Goal: Entertainment & Leisure: Consume media (video, audio)

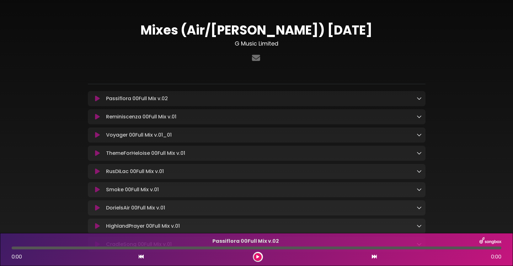
click at [186, 99] on p "Passiflora 00Full Mix v.02 Loading Track..." at bounding box center [261, 99] width 310 height 8
click at [97, 97] on icon at bounding box center [97, 98] width 5 height 6
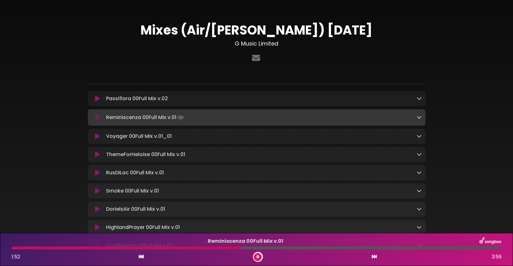
click at [97, 97] on icon at bounding box center [97, 98] width 5 height 6
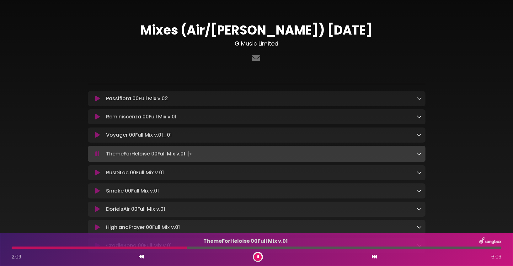
click at [104, 96] on div "Passiflora 00Full Mix v.02 Loading Track..." at bounding box center [263, 99] width 318 height 8
click at [105, 96] on div "Passiflora 00Full Mix v.02 Loading Track..." at bounding box center [263, 99] width 318 height 8
click at [95, 99] on icon at bounding box center [97, 98] width 5 height 6
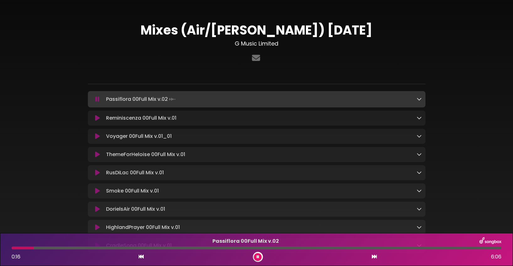
click at [258, 256] on icon at bounding box center [258, 257] width 3 height 4
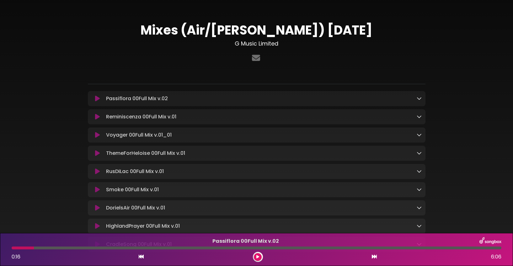
click at [258, 256] on icon at bounding box center [257, 257] width 3 height 4
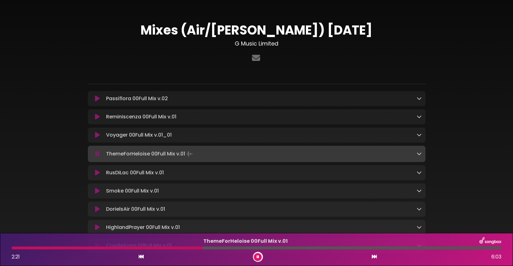
click at [272, 216] on div "DorielsAir 00Full Mix v.01 Loading Track... Name Email" at bounding box center [257, 208] width 338 height 15
click at [496, 60] on div "Mixes (Air/[PERSON_NAME]) [DATE] G Music Limited" at bounding box center [256, 136] width 513 height 256
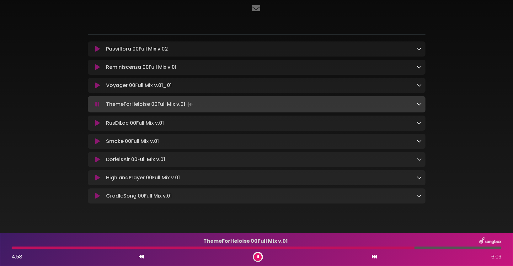
scroll to position [50, 0]
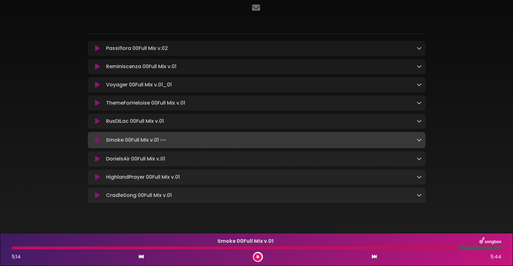
click at [291, 35] on div "Mixes (Air/[PERSON_NAME]) [DATE] G Music Limited" at bounding box center [256, 88] width 345 height 233
click at [256, 257] on button at bounding box center [258, 257] width 8 height 8
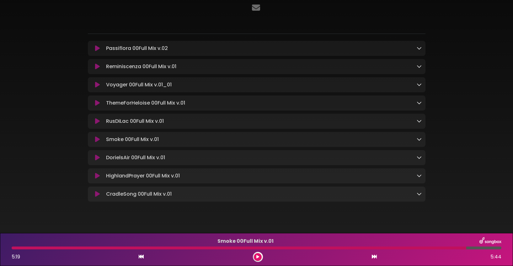
click at [262, 251] on div "Smoke 00Full Mix v.01 5:19 5:44" at bounding box center [256, 249] width 497 height 25
